Goal: Information Seeking & Learning: Understand process/instructions

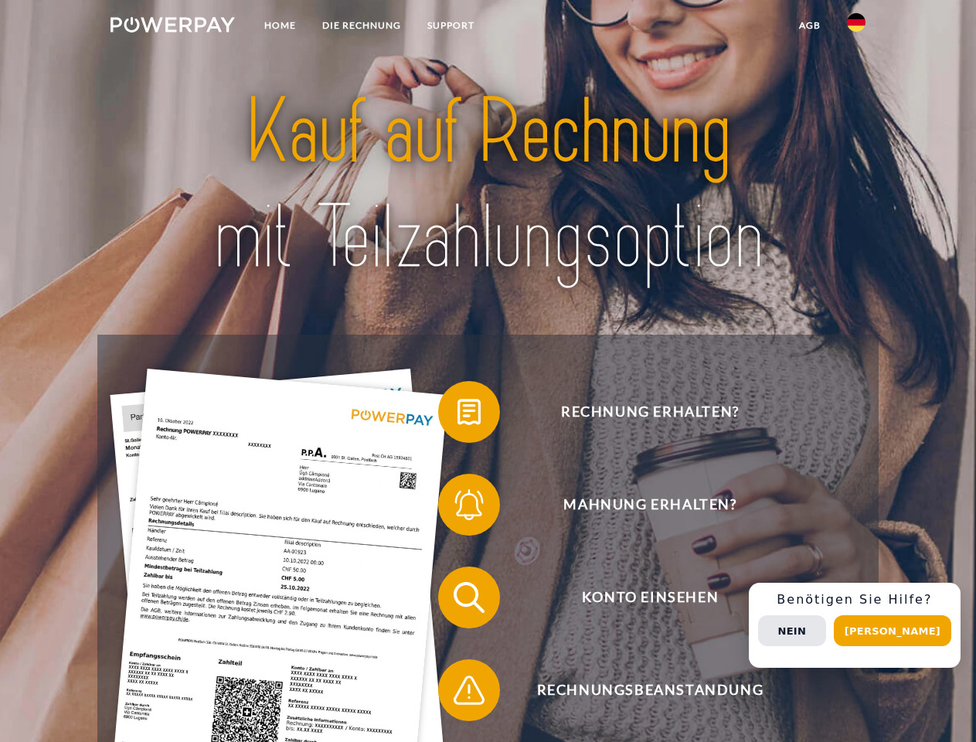
click at [172, 27] on img at bounding box center [172, 24] width 124 height 15
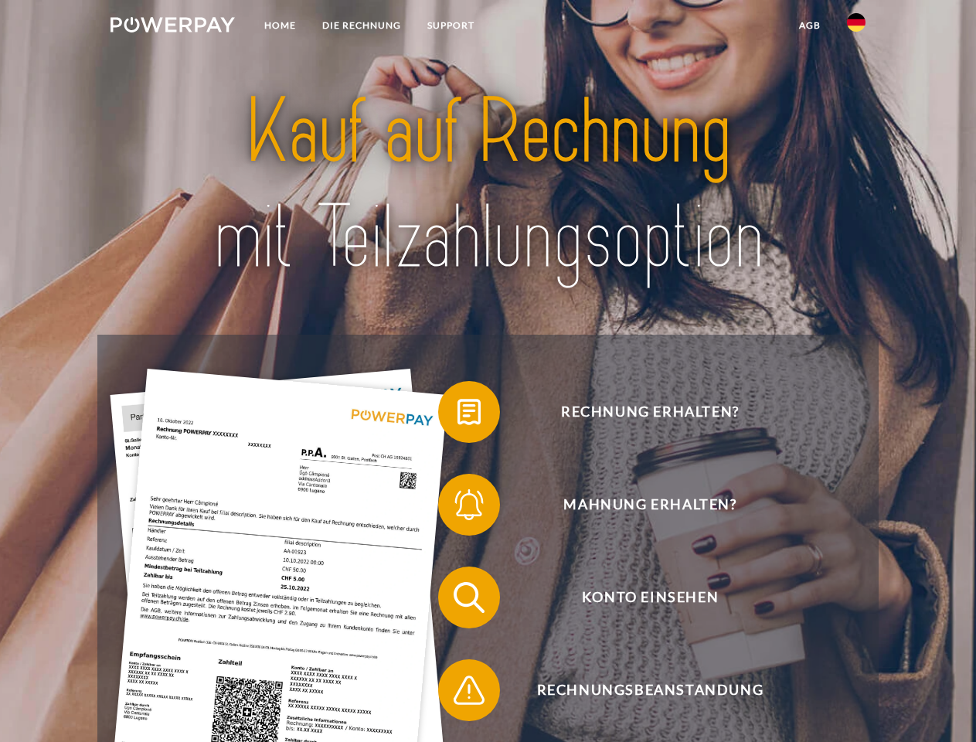
click at [856, 27] on img at bounding box center [856, 22] width 19 height 19
click at [809, 25] on link "agb" at bounding box center [810, 26] width 48 height 28
click at [457, 415] on span at bounding box center [445, 411] width 77 height 77
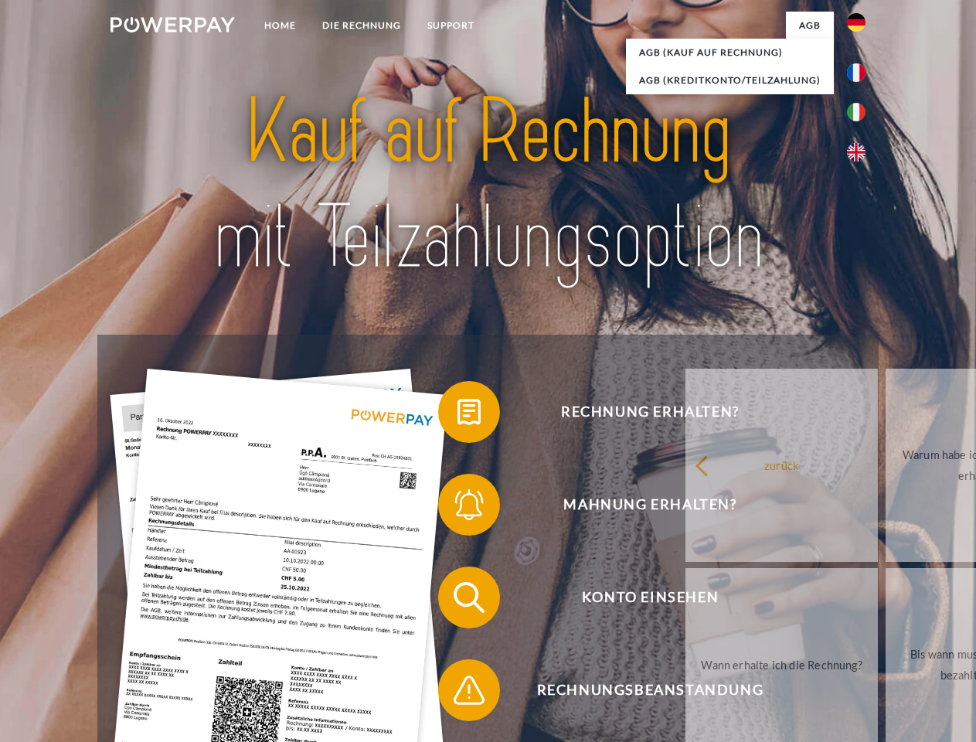
click at [457, 507] on div "Rechnung erhalten? Mahnung erhalten? Konto einsehen" at bounding box center [487, 643] width 780 height 618
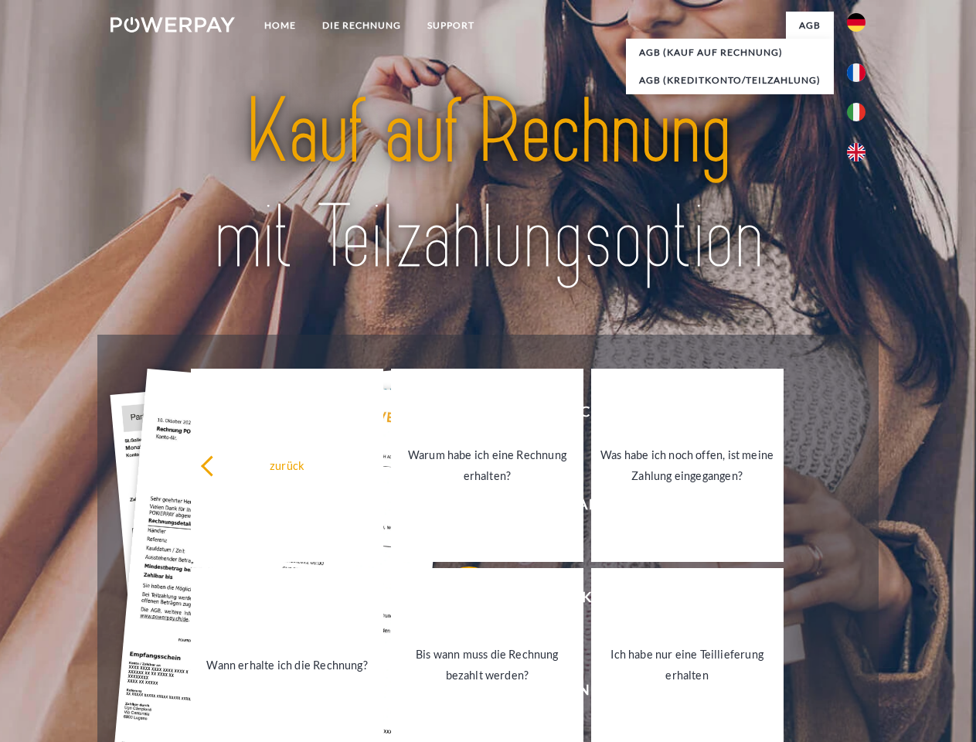
click at [457, 600] on link "Bis wann muss die Rechnung bezahlt werden?" at bounding box center [487, 664] width 192 height 193
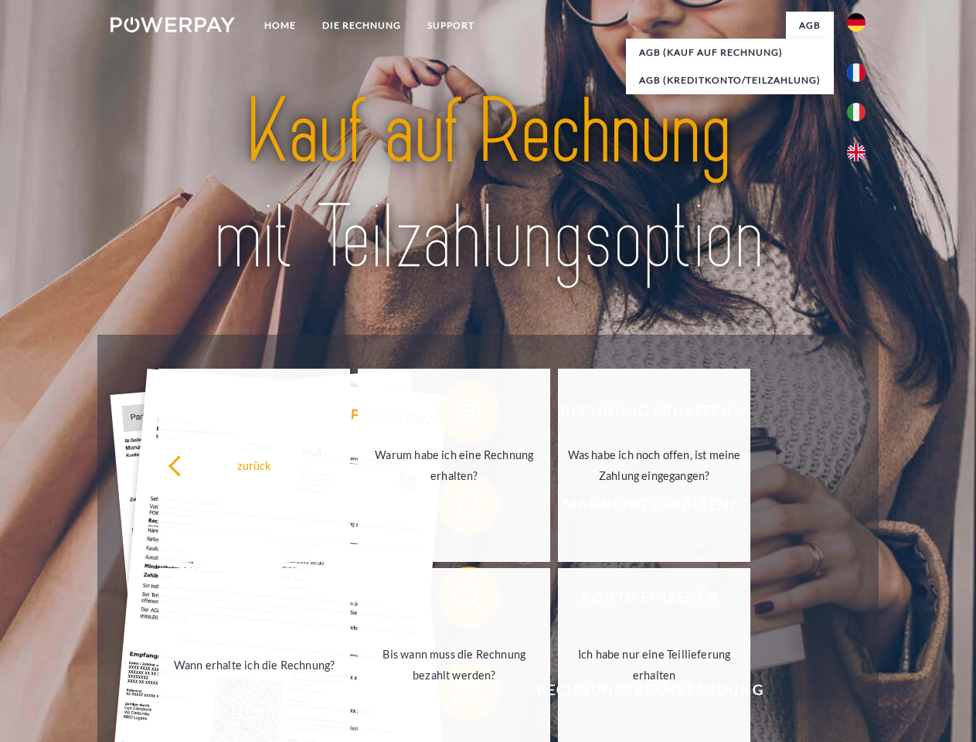
click at [457, 693] on span at bounding box center [445, 689] width 77 height 77
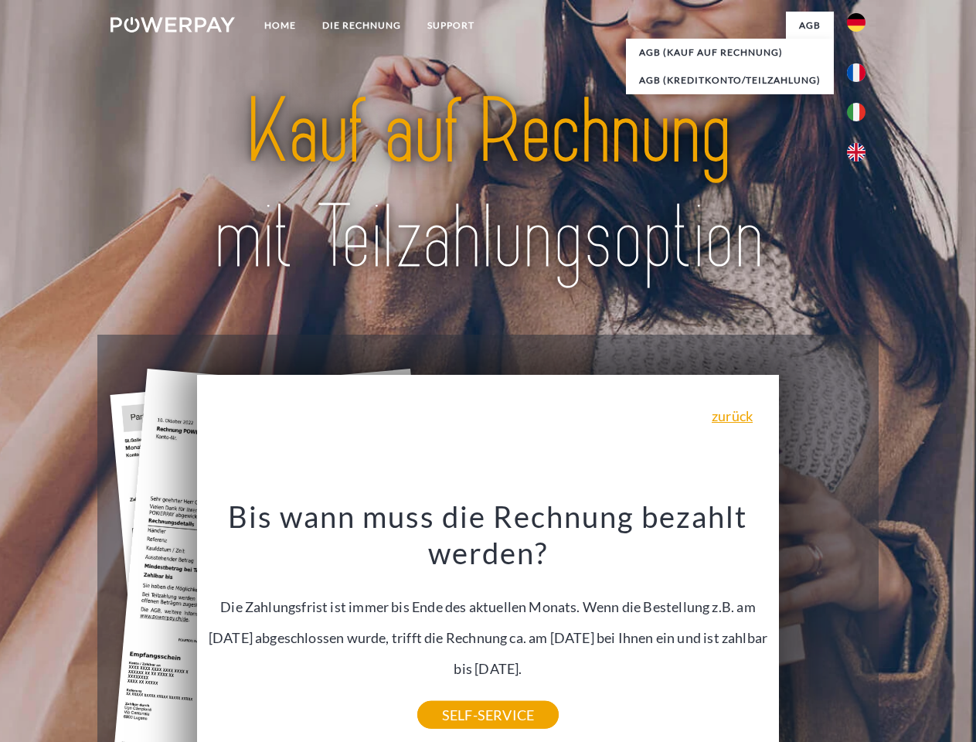
click at [860, 625] on div "Rechnung erhalten? Mahnung erhalten? Konto einsehen" at bounding box center [487, 643] width 780 height 618
click at [822, 628] on span "Konto einsehen" at bounding box center [649, 597] width 378 height 62
click at [898, 630] on header "Home DIE RECHNUNG SUPPORT" at bounding box center [488, 533] width 976 height 1067
